Goal: Task Accomplishment & Management: Use online tool/utility

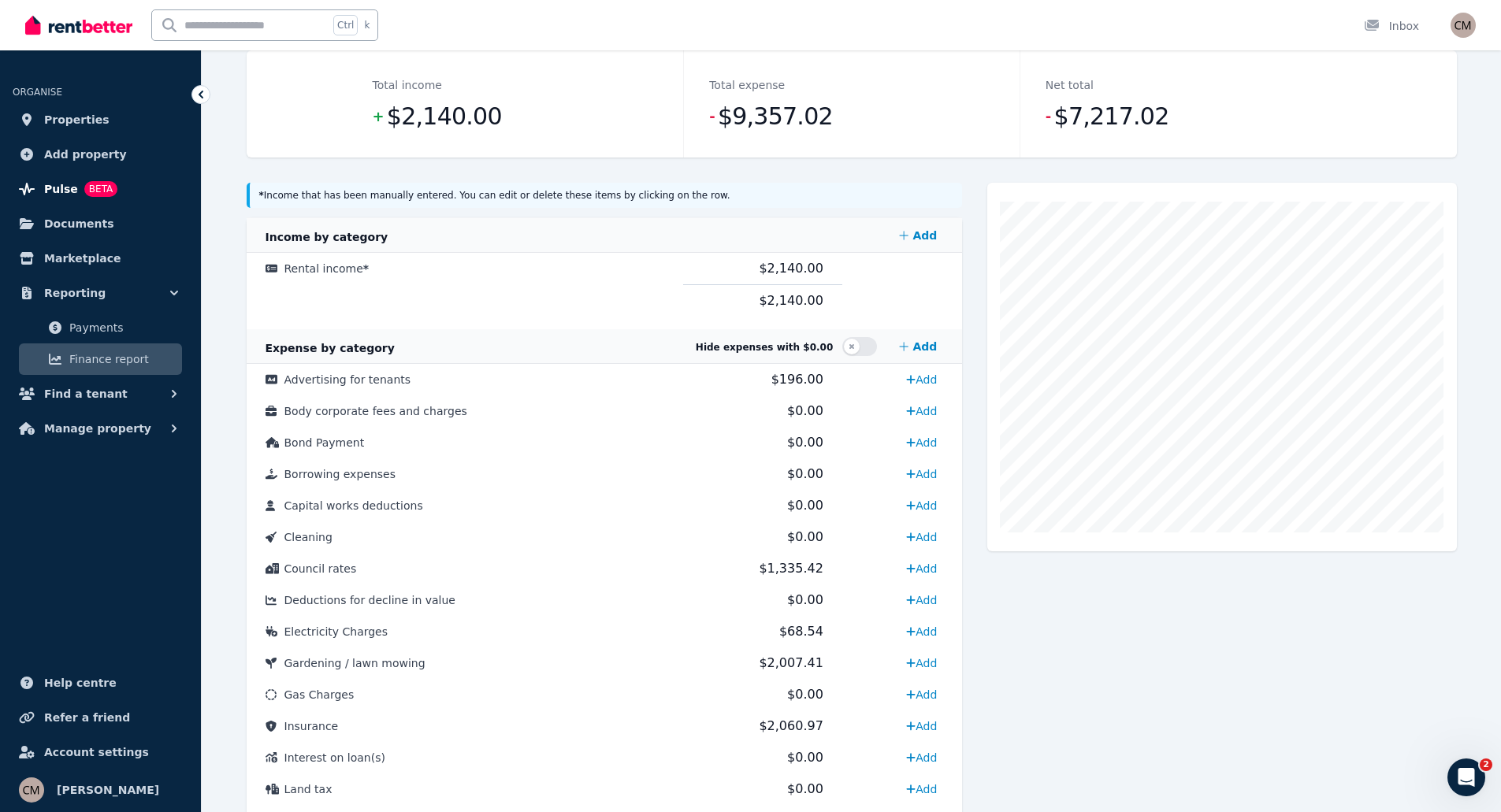
click at [52, 190] on span "Pulse" at bounding box center [60, 189] width 34 height 19
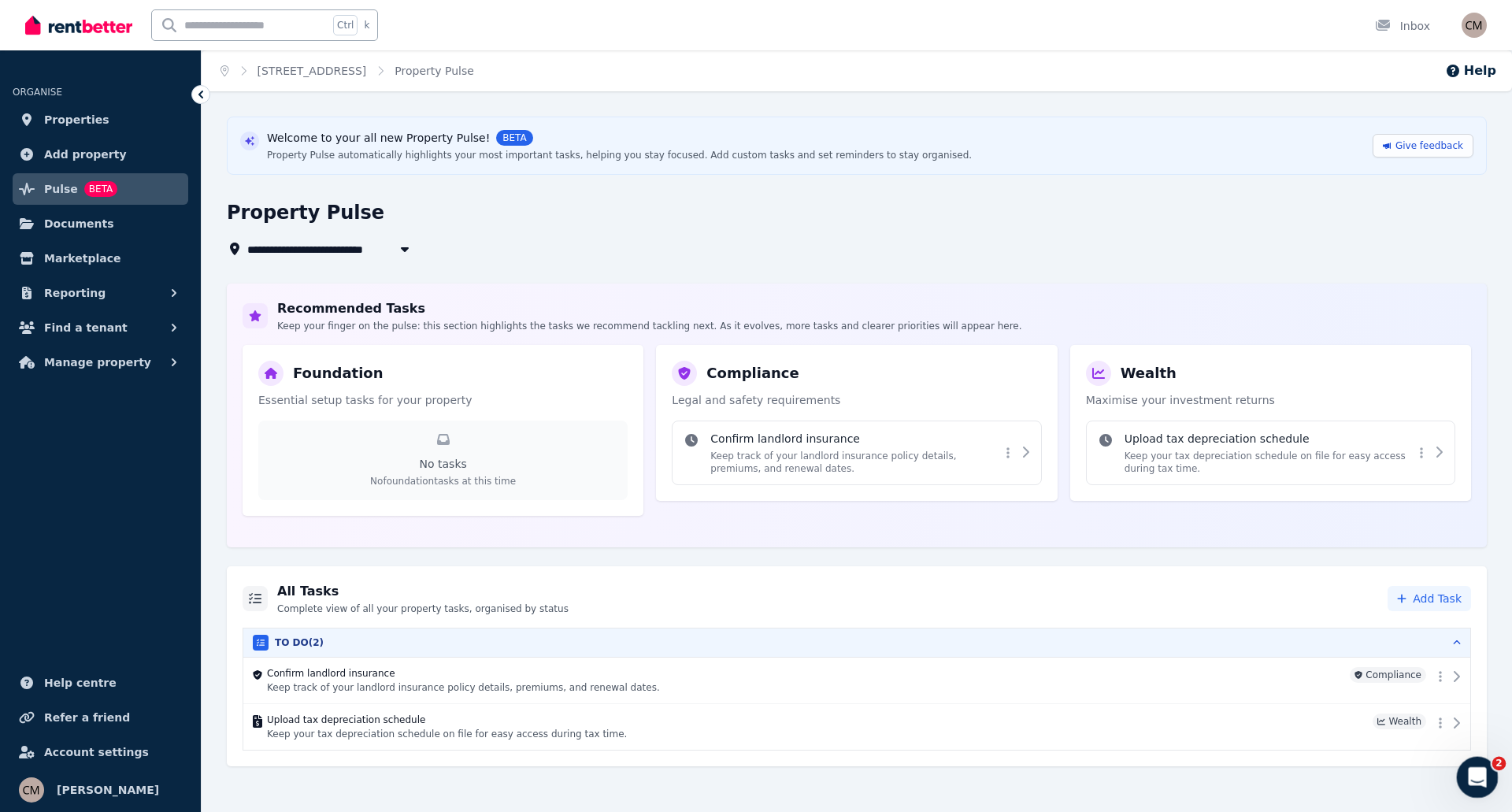
click at [1472, 771] on icon "Open Intercom Messenger" at bounding box center [1475, 775] width 26 height 26
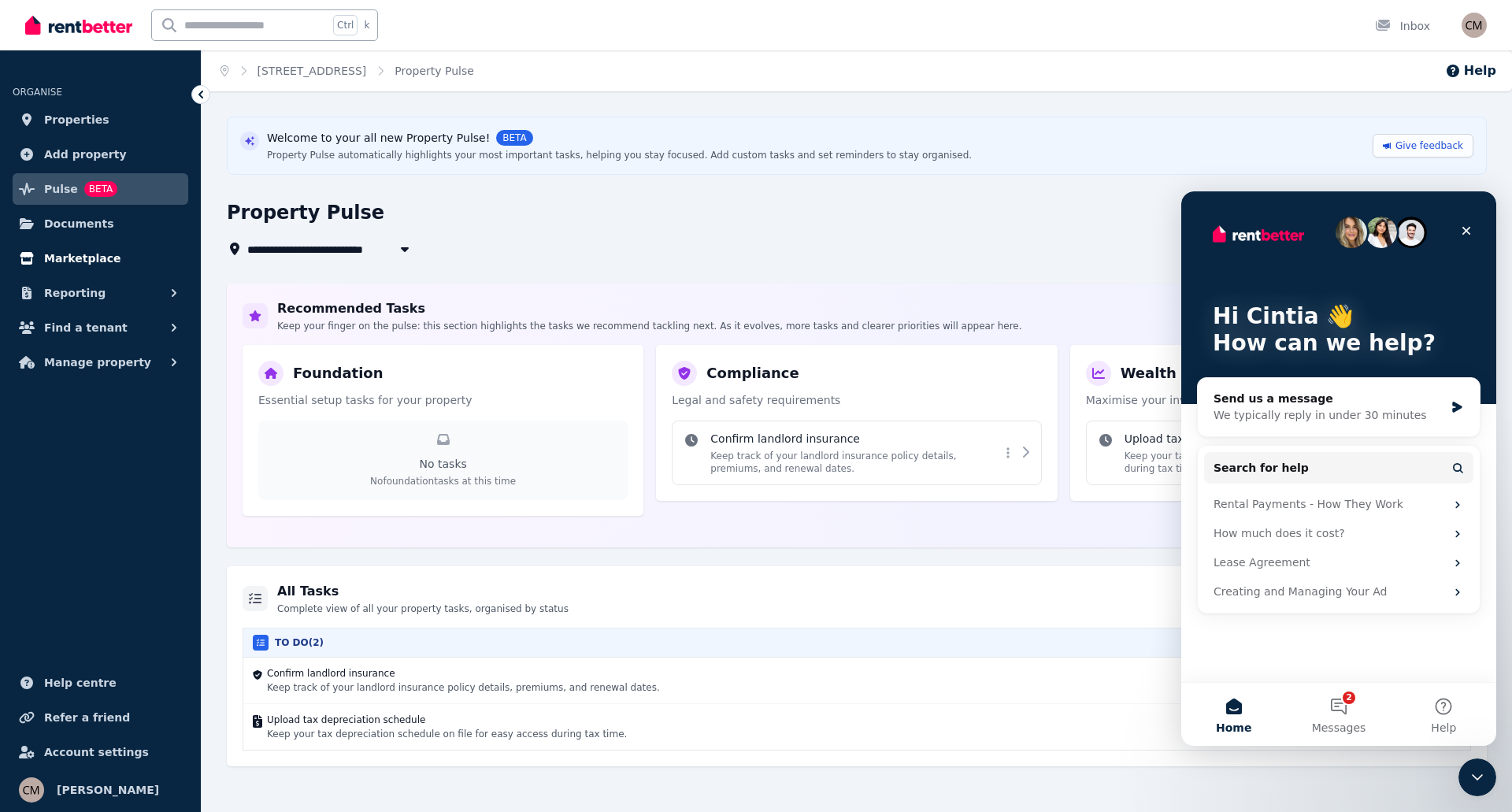
click at [74, 254] on span "Marketplace" at bounding box center [82, 258] width 77 height 19
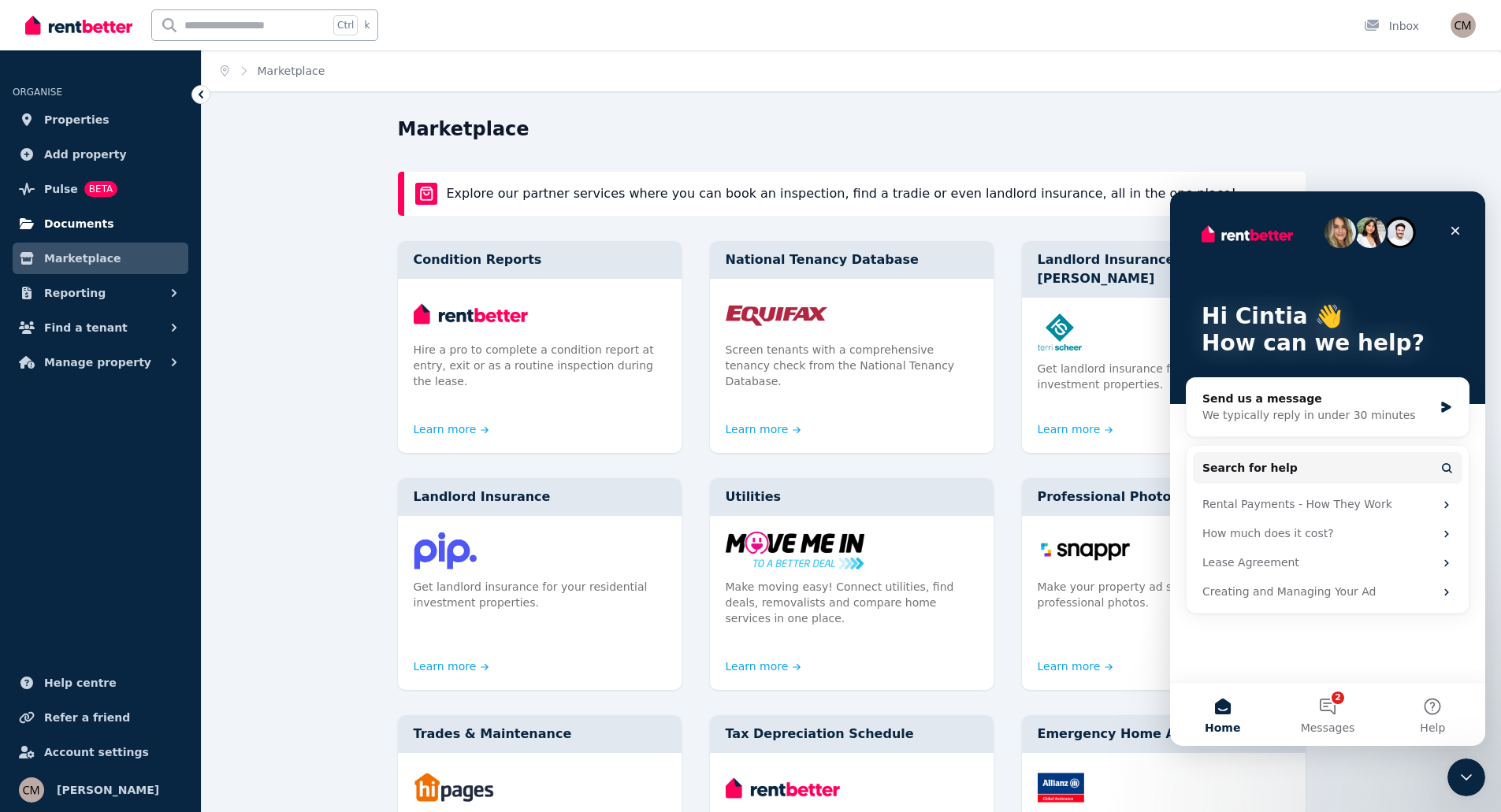
click at [71, 218] on span "Documents" at bounding box center [78, 224] width 70 height 19
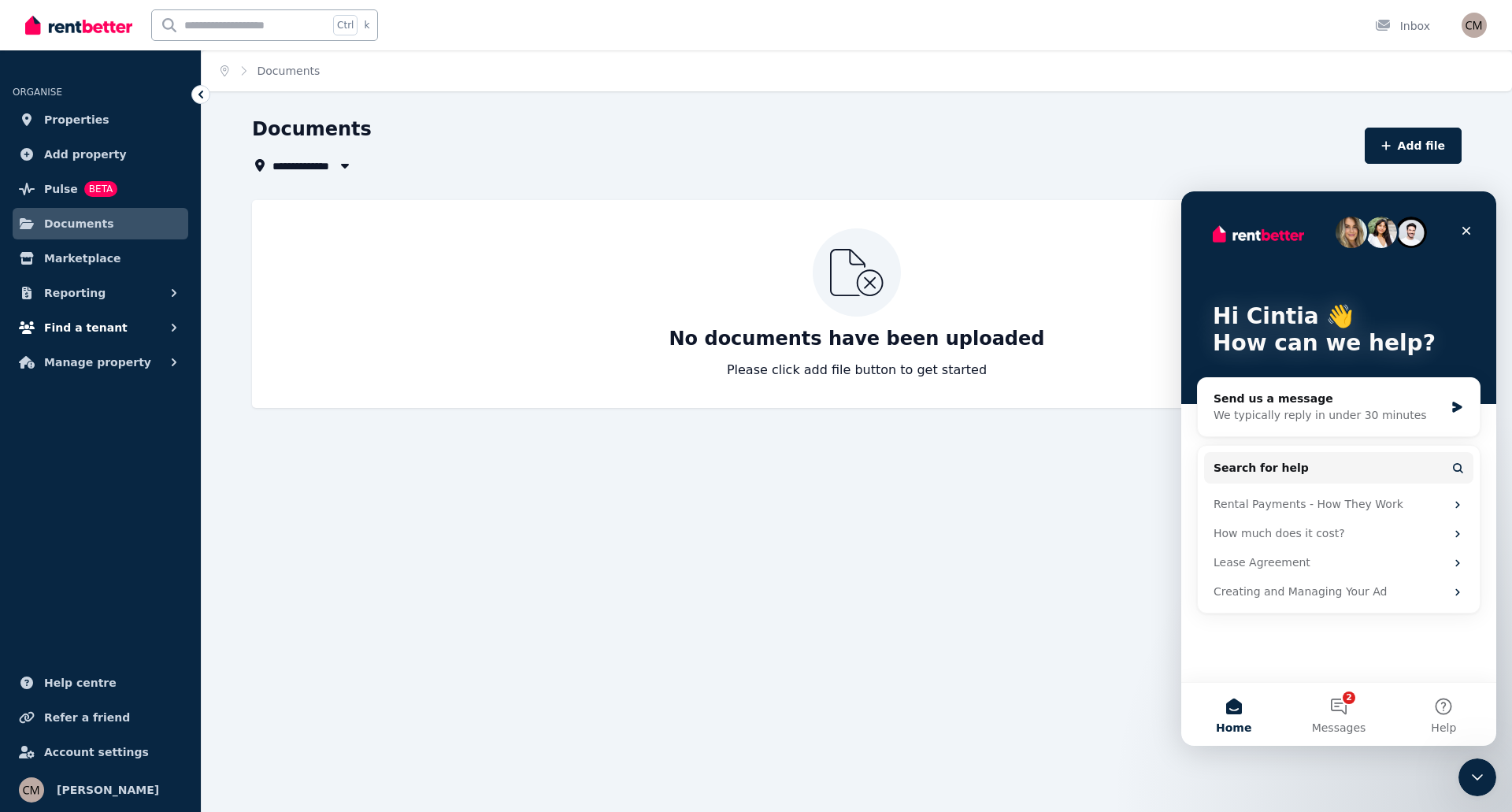
click at [86, 327] on span "Find a tenant" at bounding box center [85, 328] width 83 height 19
click at [161, 288] on button "Reporting" at bounding box center [101, 292] width 175 height 32
click at [105, 359] on span "Finance report" at bounding box center [123, 360] width 107 height 19
